Goal: Task Accomplishment & Management: Manage account settings

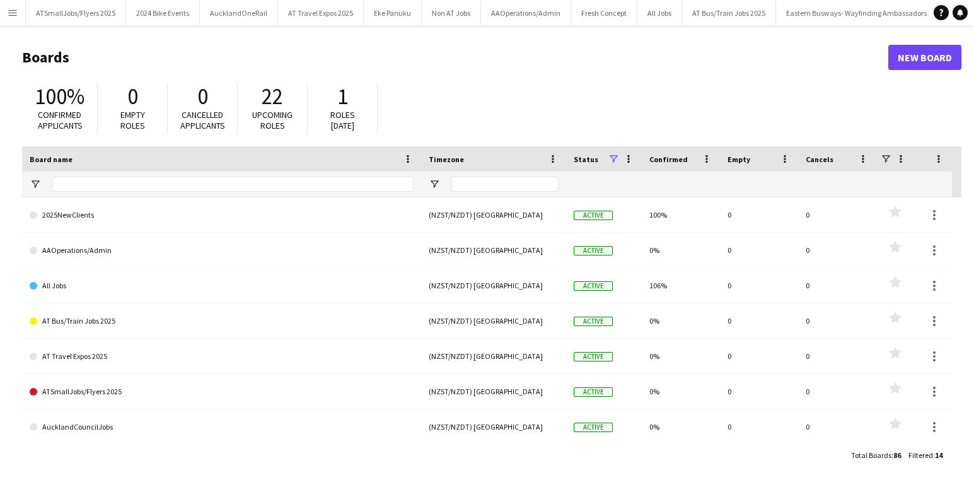
click at [15, 12] on app-icon "Menu" at bounding box center [13, 13] width 10 height 10
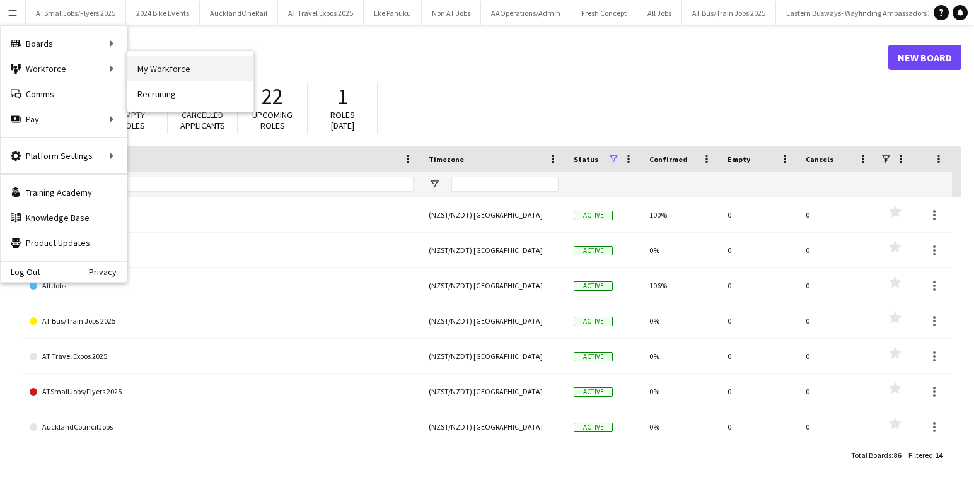
click at [157, 64] on link "My Workforce" at bounding box center [190, 68] width 126 height 25
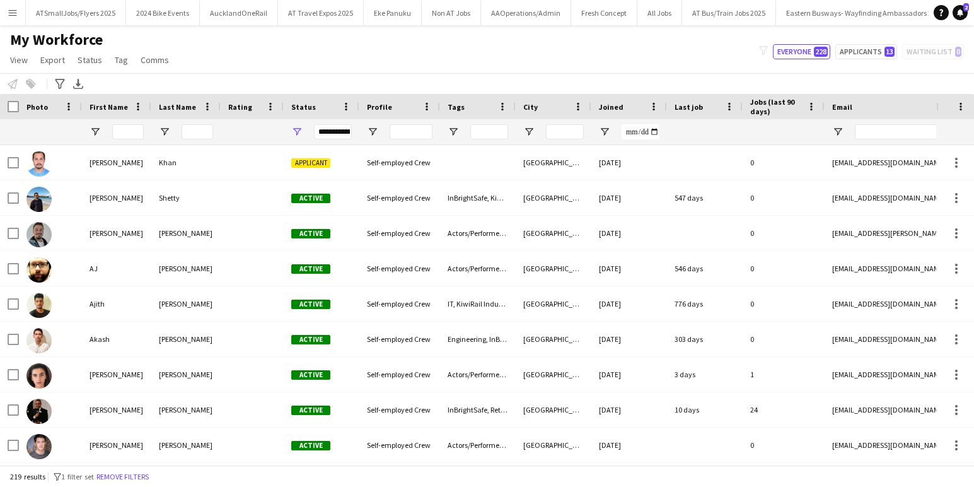
click at [15, 12] on app-icon "Menu" at bounding box center [13, 13] width 10 height 10
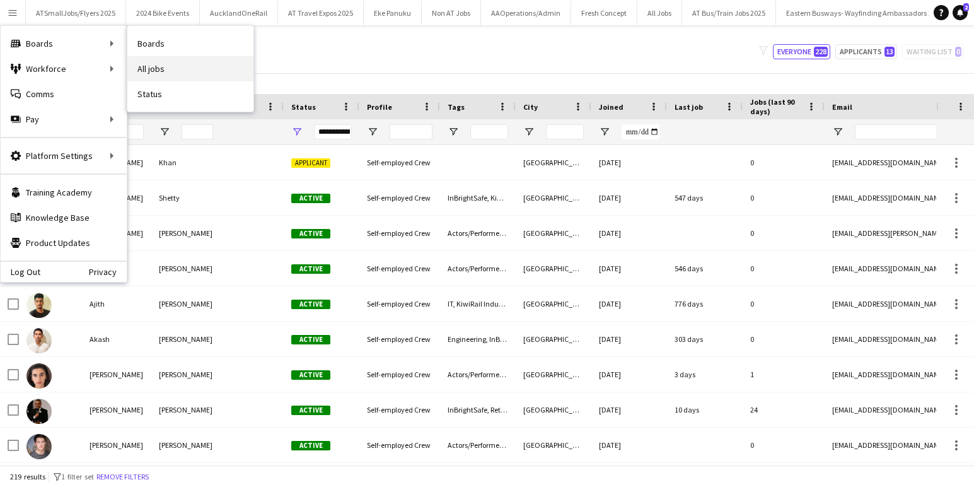
click at [151, 66] on link "All jobs" at bounding box center [190, 68] width 126 height 25
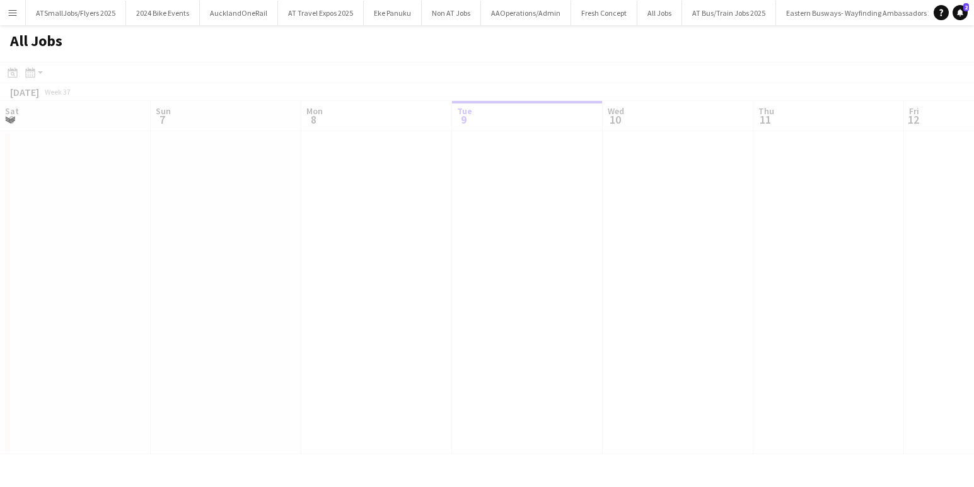
scroll to position [0, 301]
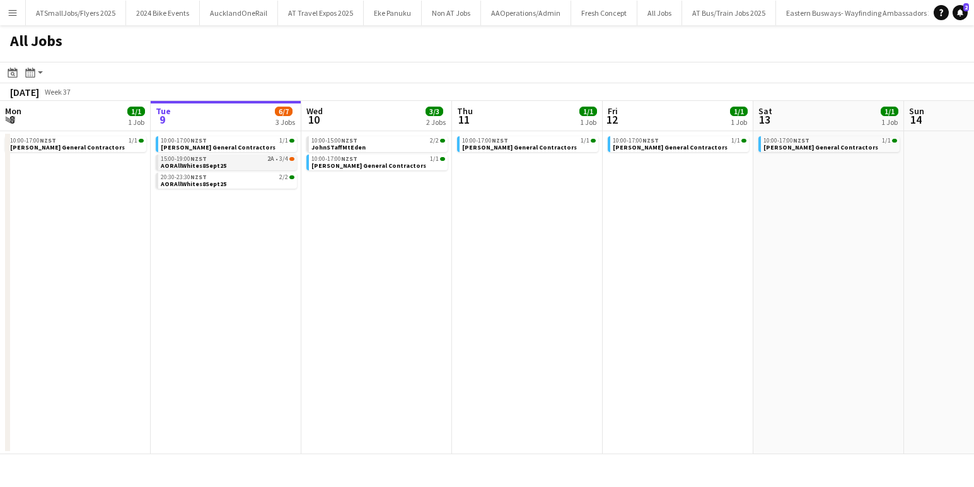
click at [242, 162] on link "15:00-19:00 NZST 2A • 3/4 AORAllWhites8Sept25" at bounding box center [228, 162] width 134 height 15
click at [224, 161] on link "15:00-19:00 NZST 2A • 3/4 AORAllWhites8Sept25" at bounding box center [228, 162] width 134 height 15
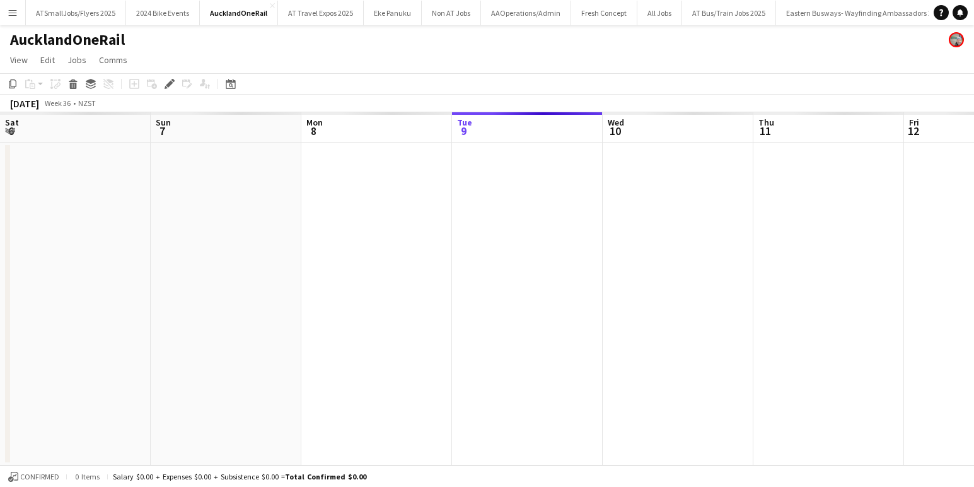
scroll to position [0, 434]
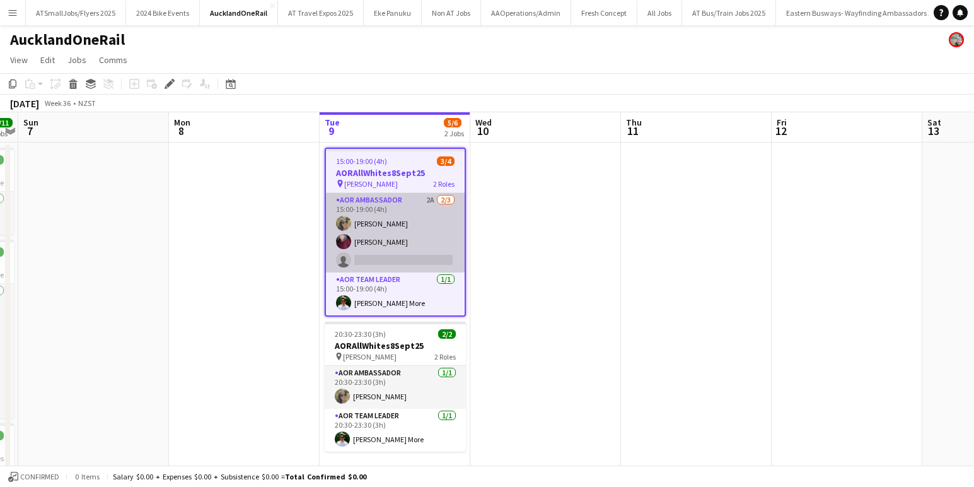
click at [422, 261] on app-card-role "AOR Ambassador 2A [DATE] 15:00-19:00 (4h) [PERSON_NAME] [PERSON_NAME] single-ne…" at bounding box center [395, 232] width 139 height 79
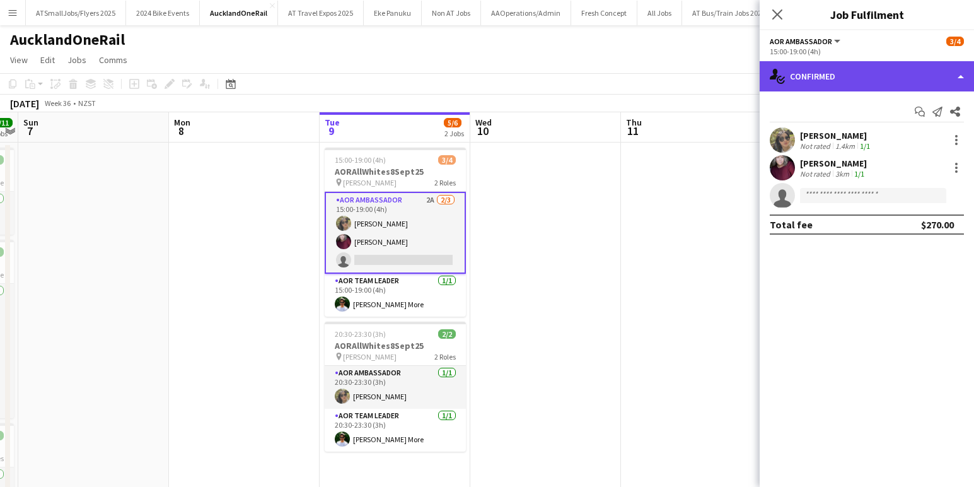
click at [884, 76] on div "single-neutral-actions-check-2 Confirmed" at bounding box center [867, 76] width 214 height 30
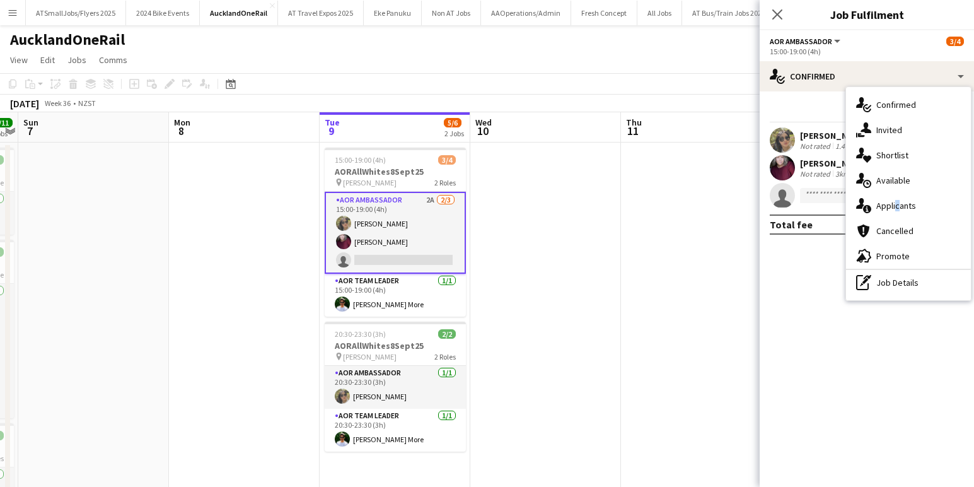
click at [894, 203] on span "Applicants" at bounding box center [897, 205] width 40 height 11
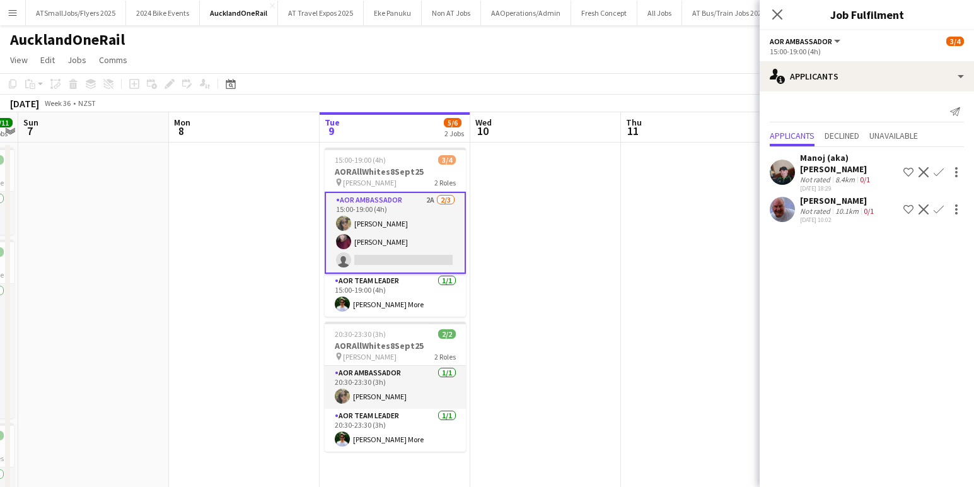
click at [939, 209] on app-icon "Confirm" at bounding box center [939, 209] width 10 height 10
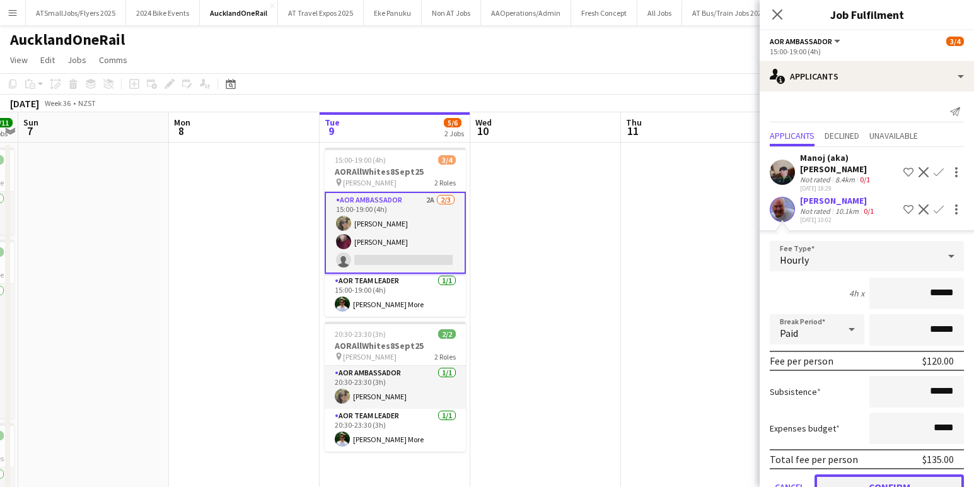
click at [910, 482] on button "Confirm" at bounding box center [889, 486] width 149 height 25
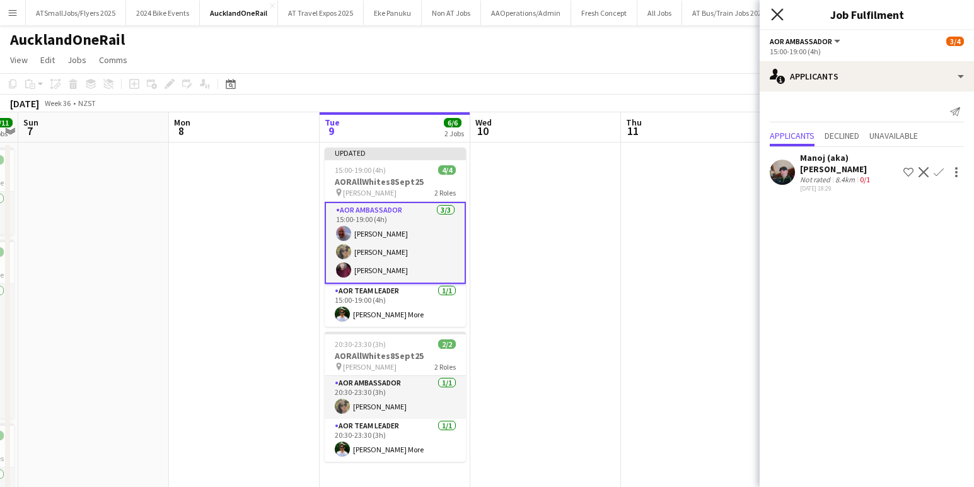
click at [776, 14] on icon at bounding box center [777, 14] width 12 height 12
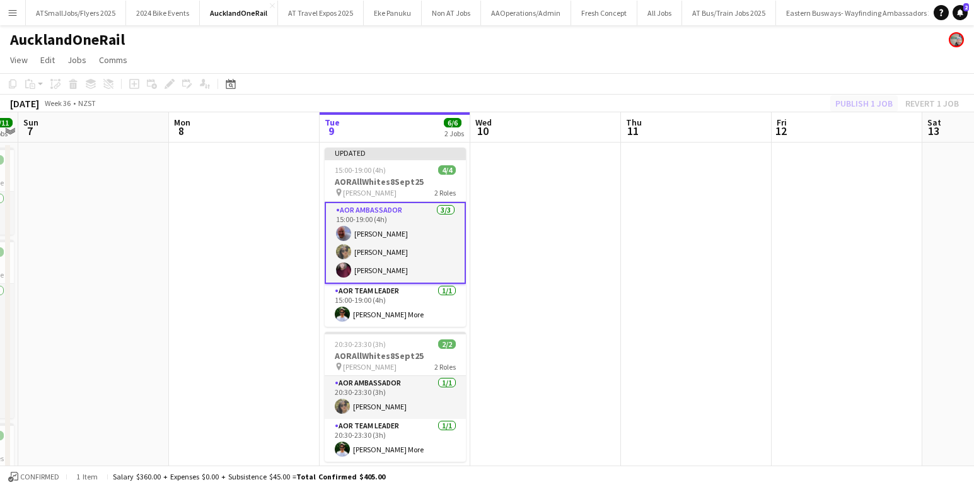
click at [863, 100] on div "Publish 1 job Revert 1 job" at bounding box center [898, 103] width 154 height 16
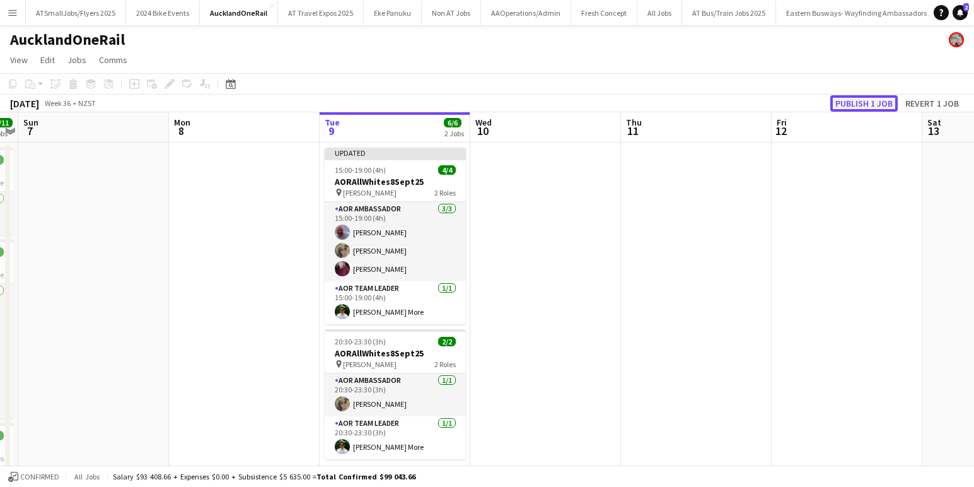
click at [863, 102] on button "Publish 1 job" at bounding box center [864, 103] width 67 height 16
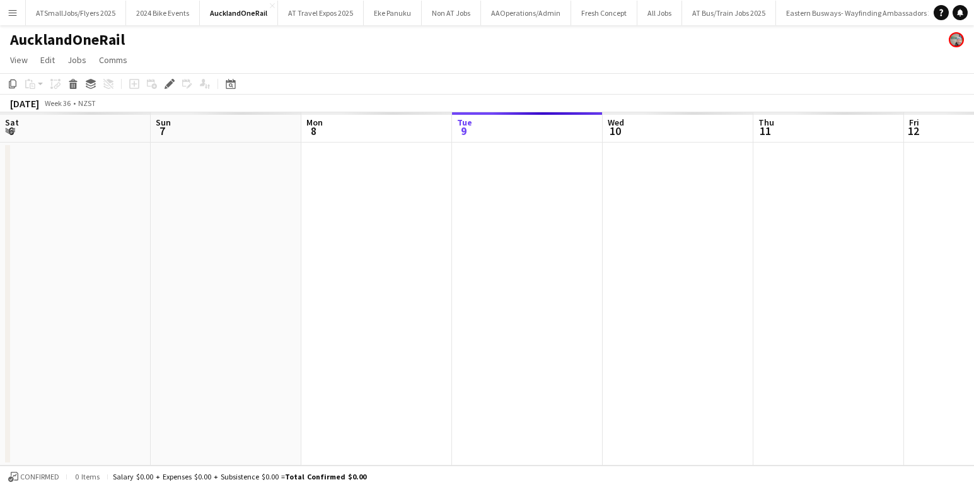
scroll to position [0, 434]
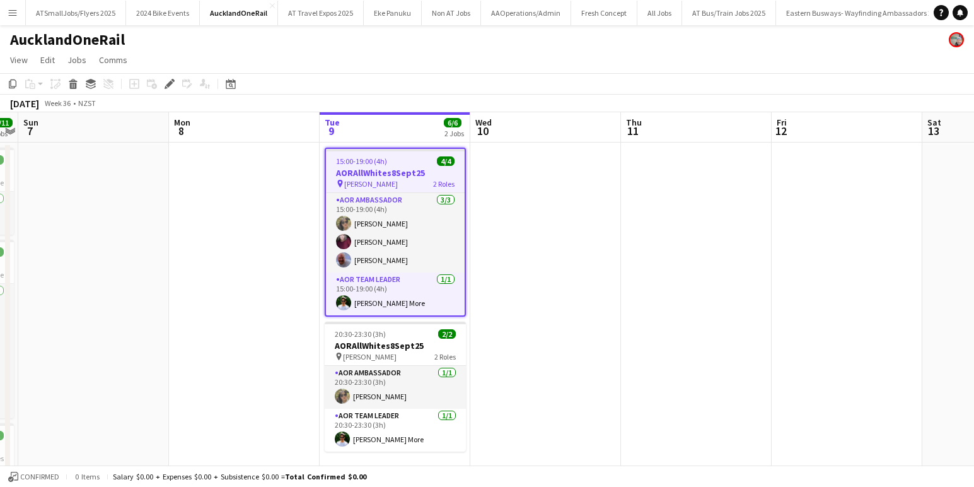
click at [646, 291] on app-date-cell at bounding box center [696, 430] width 151 height 575
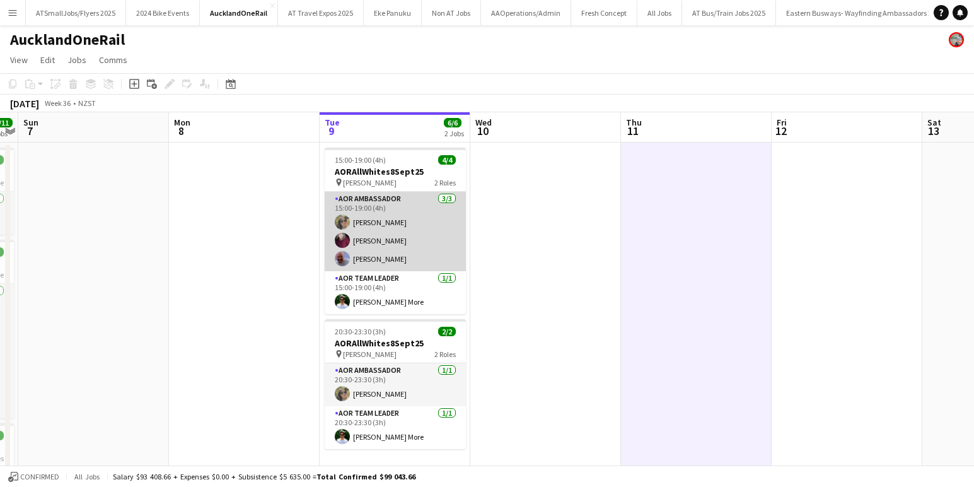
click at [410, 261] on app-card-role "AOR Ambassador 3/3 15:00-19:00 (4h) Miya Zhang Julia Leathwick Andy Faulkner" at bounding box center [395, 231] width 141 height 79
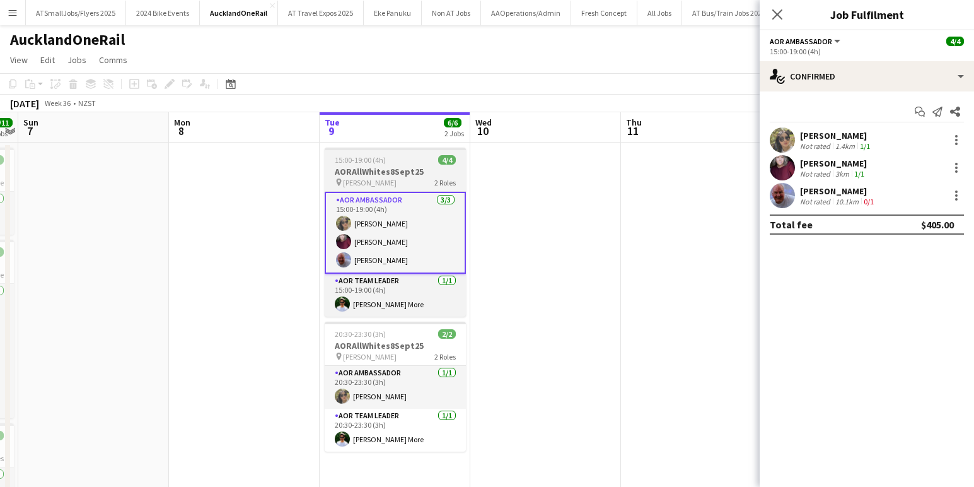
click at [411, 155] on div "15:00-19:00 (4h) 4/4" at bounding box center [395, 159] width 141 height 9
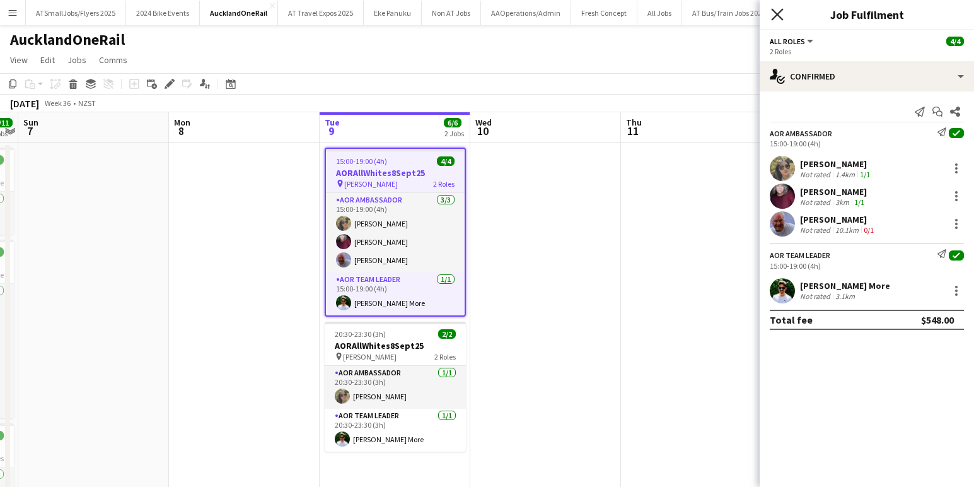
click at [778, 12] on icon "Close pop-in" at bounding box center [777, 14] width 12 height 12
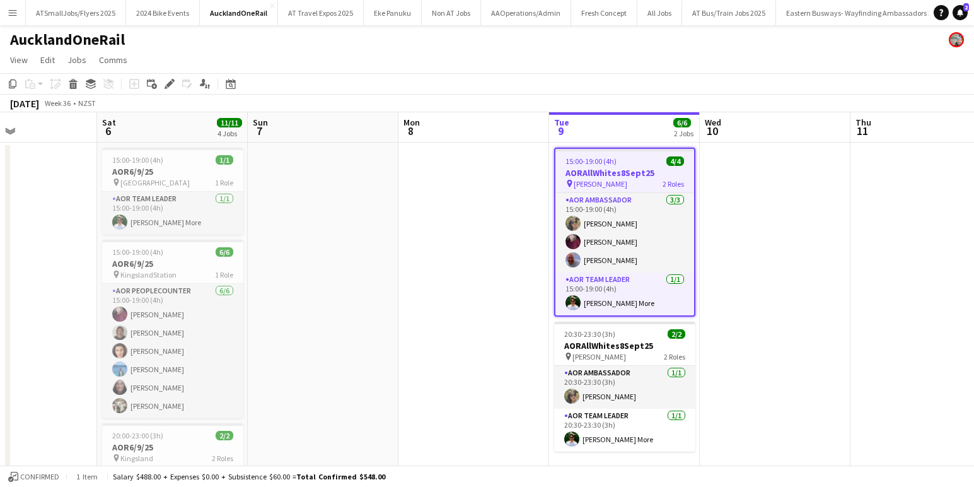
scroll to position [0, 332]
